Goal: Check status

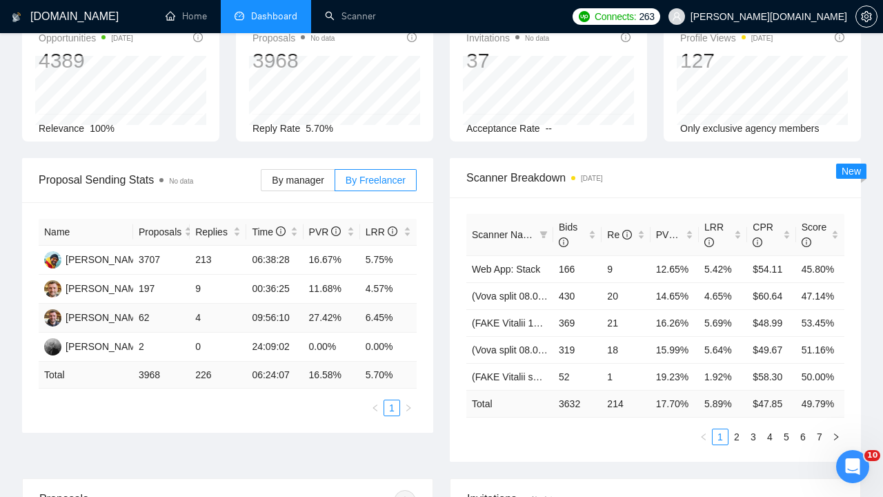
scroll to position [86, 0]
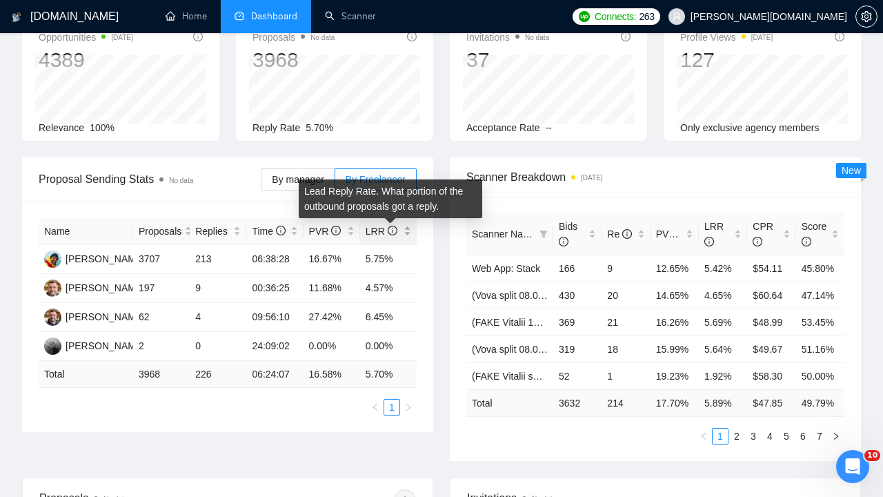
click at [392, 231] on icon "info-circle" at bounding box center [392, 230] width 1 height 5
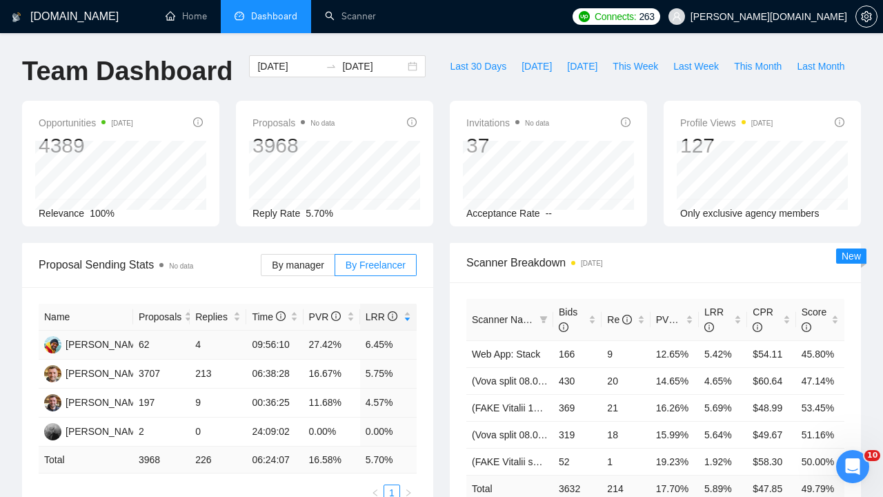
scroll to position [0, 0]
click at [368, 63] on input "[DATE]" at bounding box center [373, 66] width 63 height 15
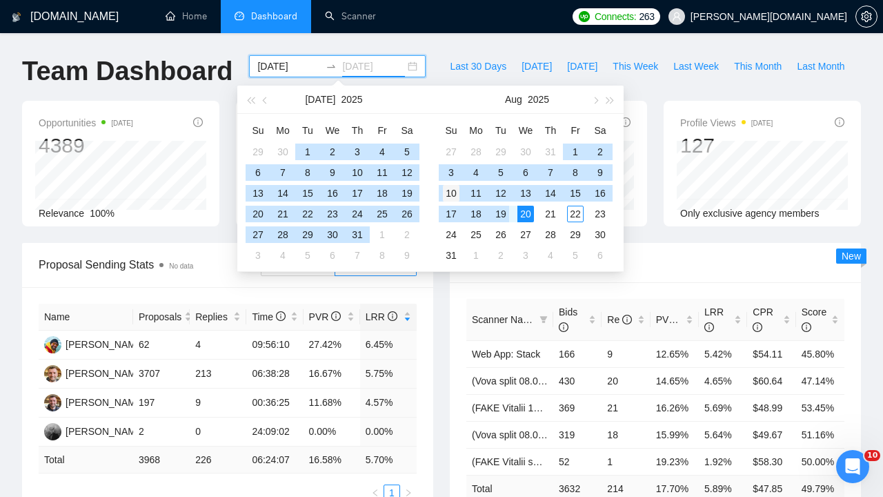
type input "[DATE]"
click at [446, 188] on div "10" at bounding box center [451, 193] width 17 height 17
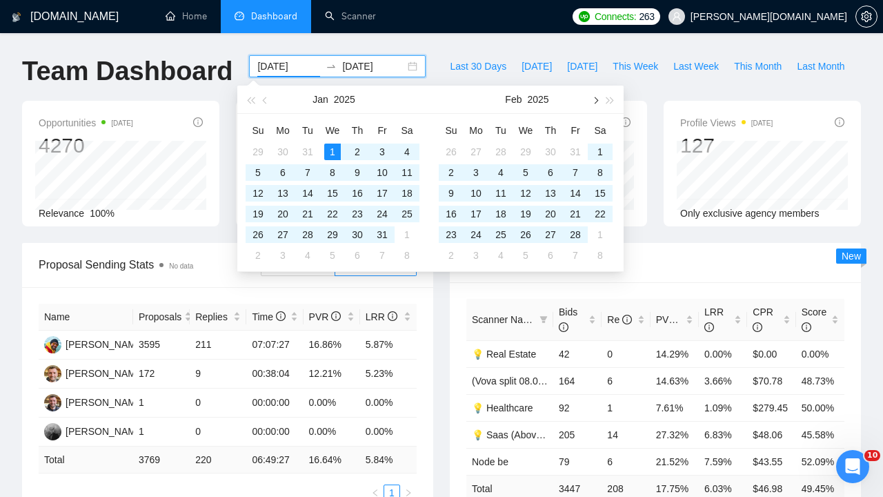
click at [595, 95] on button "button" at bounding box center [594, 100] width 15 height 28
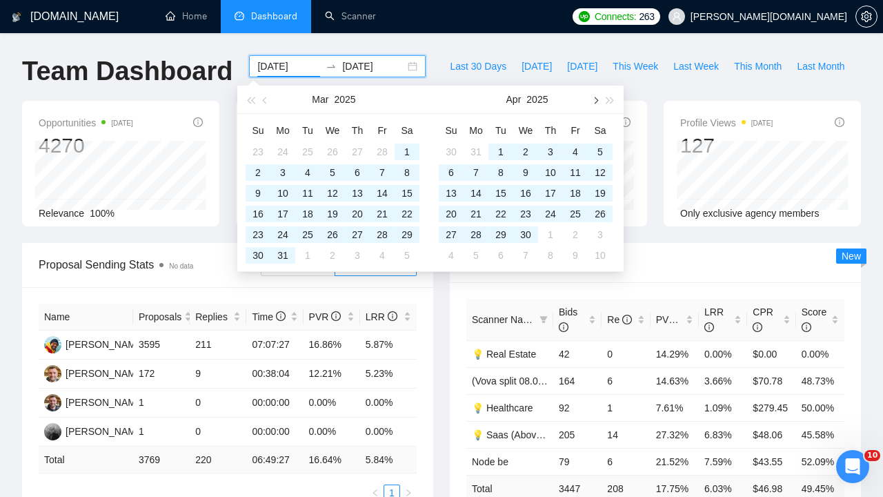
click at [595, 95] on button "button" at bounding box center [594, 100] width 15 height 28
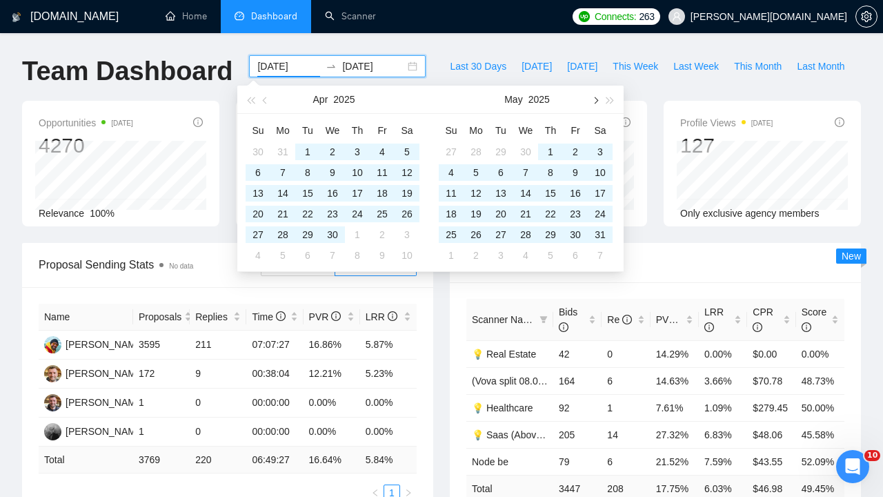
click at [595, 96] on button "button" at bounding box center [594, 100] width 15 height 28
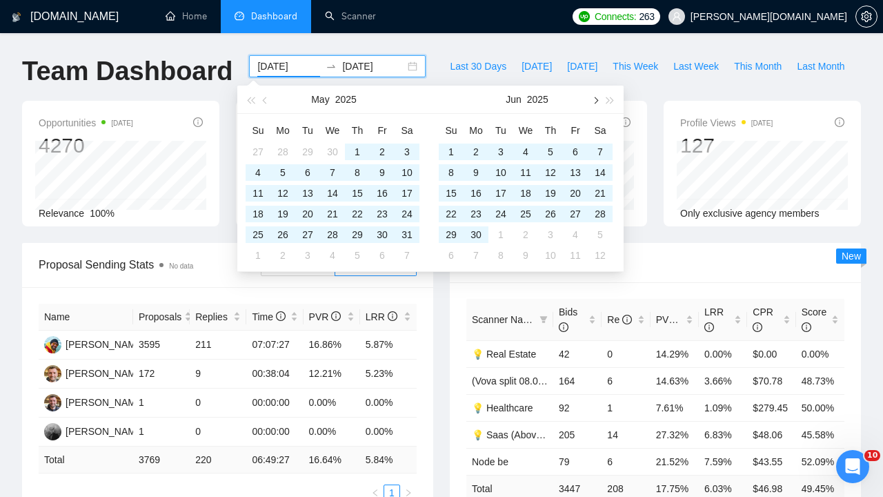
click at [595, 96] on button "button" at bounding box center [594, 100] width 15 height 28
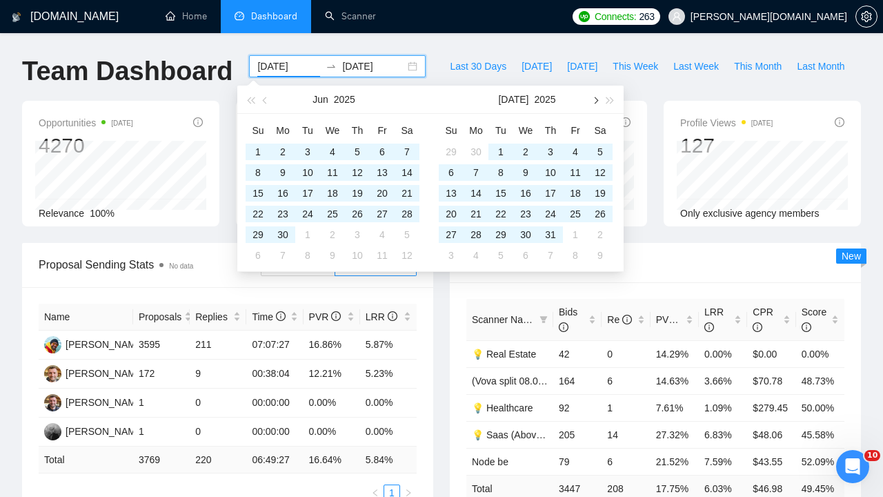
click at [595, 96] on button "button" at bounding box center [594, 100] width 15 height 28
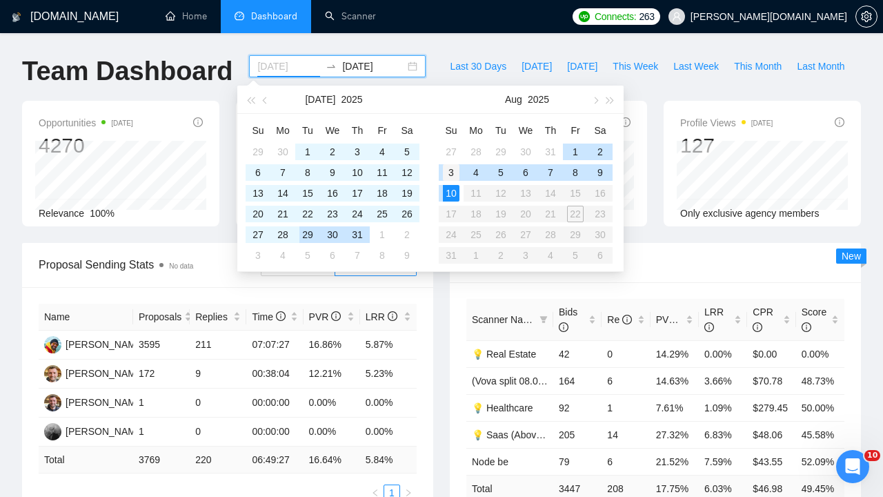
type input "[DATE]"
click at [449, 168] on div "3" at bounding box center [451, 172] width 17 height 17
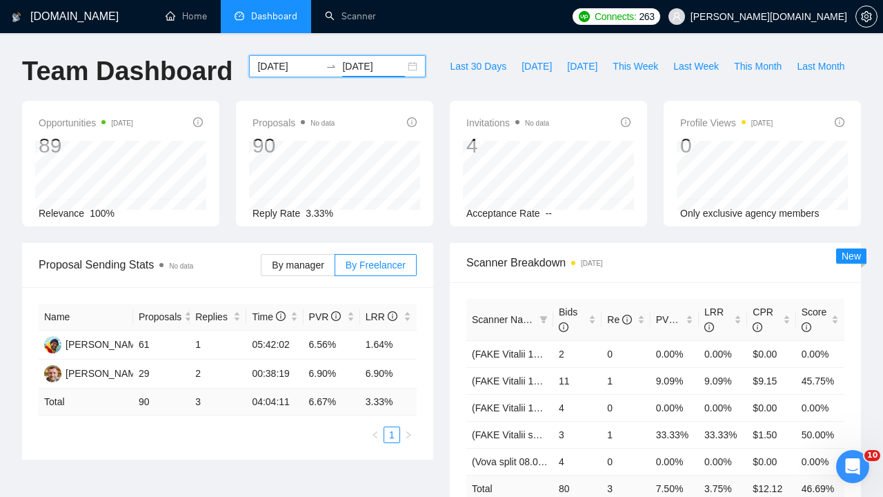
click at [351, 66] on input "[DATE]" at bounding box center [373, 66] width 63 height 15
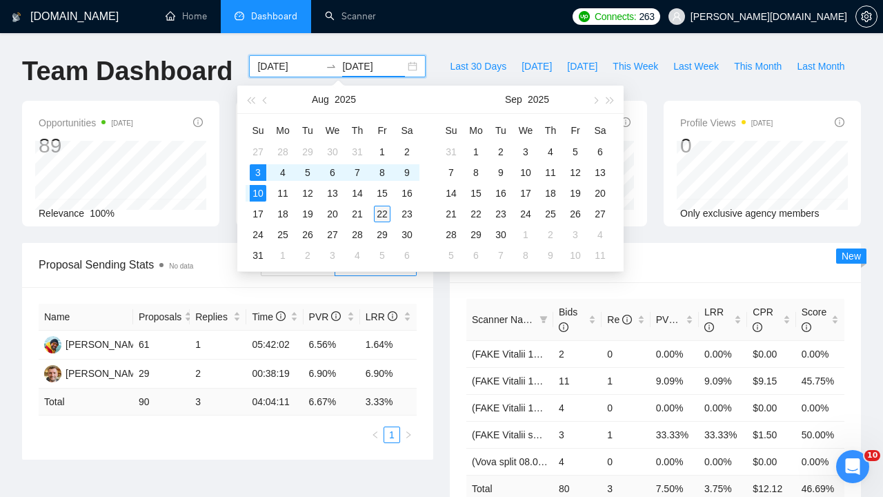
type input "[DATE]"
click at [385, 212] on div "22" at bounding box center [382, 214] width 17 height 17
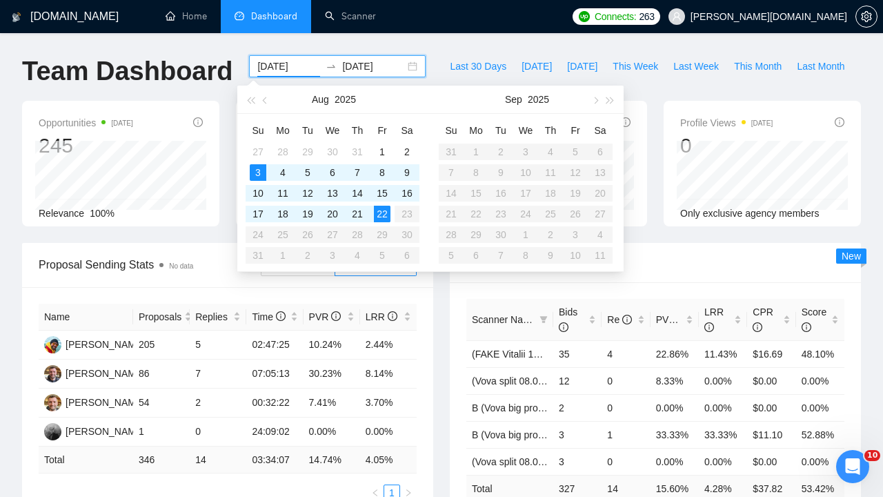
click at [287, 63] on input "[DATE]" at bounding box center [288, 66] width 63 height 15
type input "[DATE]"
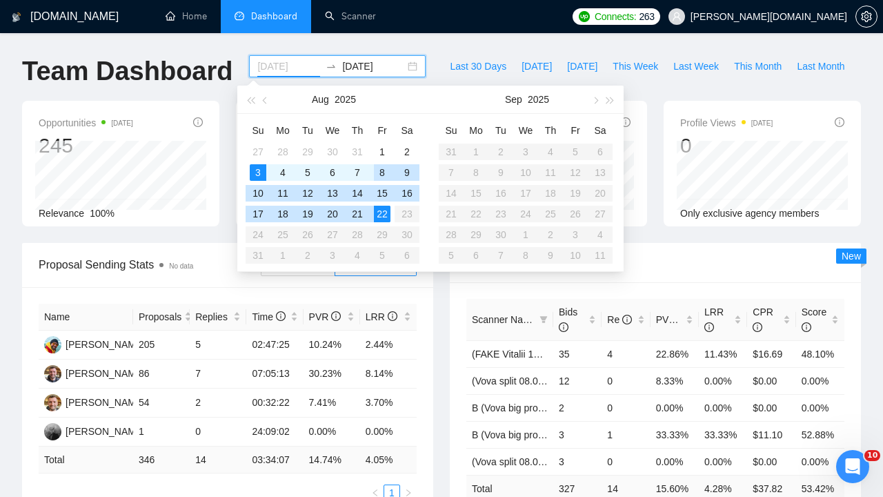
click at [382, 170] on div "8" at bounding box center [382, 172] width 17 height 17
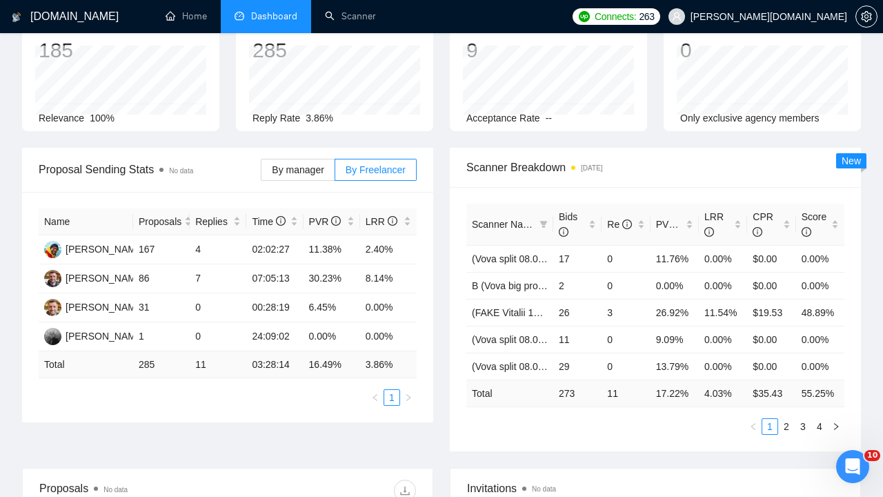
scroll to position [99, 0]
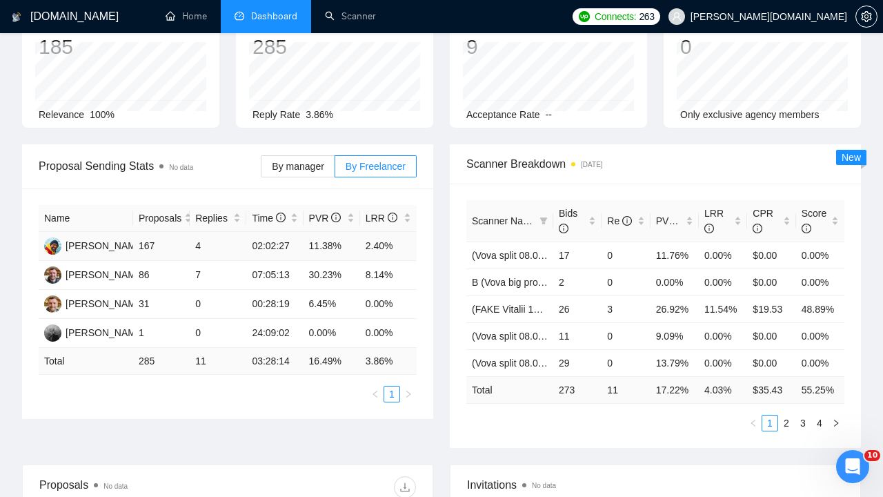
click at [375, 243] on td "2.40%" at bounding box center [388, 246] width 57 height 29
click at [199, 247] on td "4" at bounding box center [218, 246] width 57 height 29
click at [149, 246] on td "167" at bounding box center [161, 246] width 57 height 29
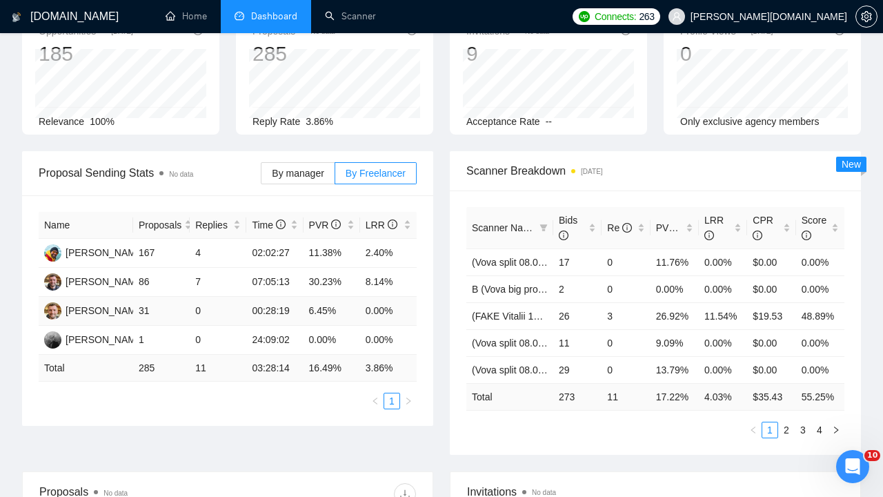
scroll to position [90, 0]
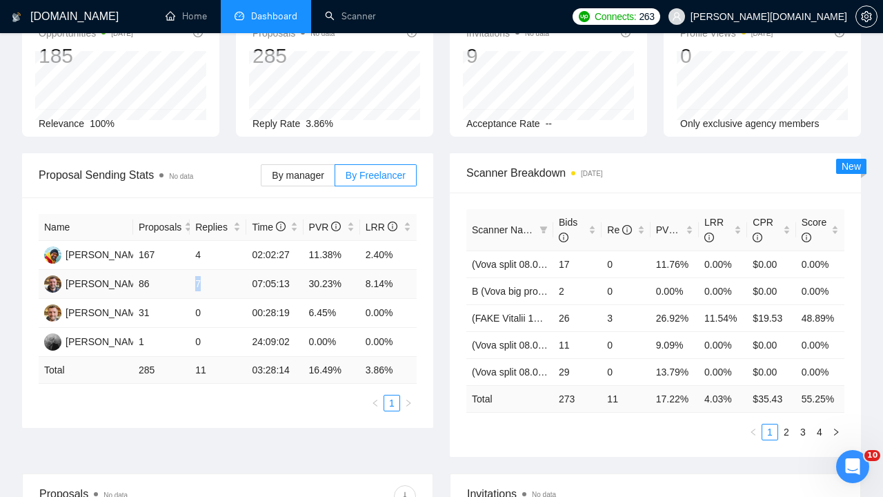
click at [199, 283] on td "7" at bounding box center [218, 284] width 57 height 29
